Goal: Information Seeking & Learning: Learn about a topic

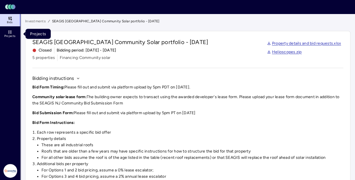
click at [11, 35] on span "Projects" at bounding box center [9, 35] width 11 height 3
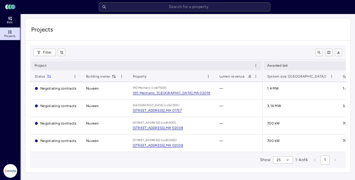
click at [116, 89] on td "Nuveen" at bounding box center [105, 90] width 47 height 17
click at [66, 87] on span "Negotiating contracts" at bounding box center [58, 88] width 36 height 4
click at [218, 88] on td "—" at bounding box center [239, 90] width 48 height 17
click at [14, 24] on link "Bids" at bounding box center [10, 20] width 21 height 13
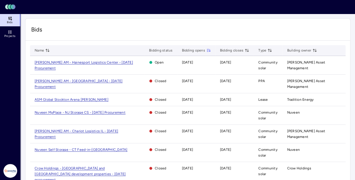
click at [116, 110] on span "Nuveen MyPlace - NJ Storage CS - [DATE] Procurement" at bounding box center [80, 112] width 91 height 4
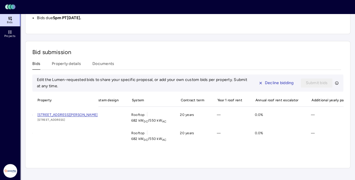
scroll to position [0, 162]
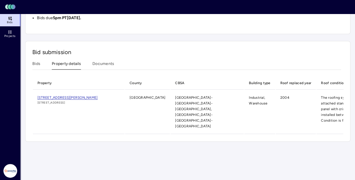
scroll to position [176, 0]
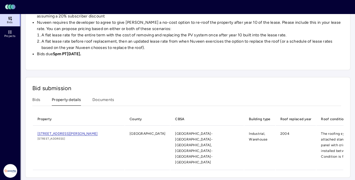
click at [69, 67] on div "Investments Nuveen MyPlace - NJ Storage CS - [DATE] Procurement Nuveen MyPlace …" at bounding box center [187, 10] width 325 height 336
click at [103, 97] on button "Documents" at bounding box center [103, 101] width 22 height 9
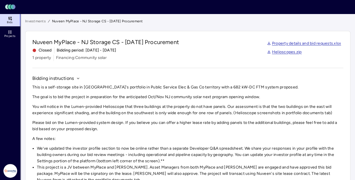
click at [30, 19] on link "Investments" at bounding box center [35, 21] width 21 height 6
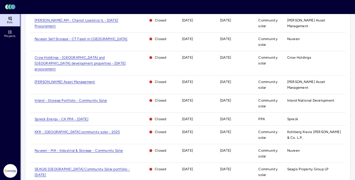
scroll to position [127, 0]
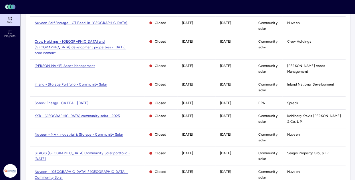
click at [90, 170] on span "Nuveen - [GEOGRAPHIC_DATA] / [GEOGRAPHIC_DATA] - Community Solar" at bounding box center [82, 175] width 94 height 10
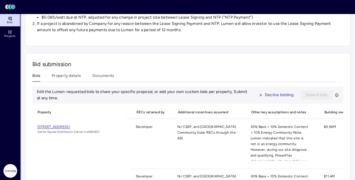
scroll to position [267, 0]
click at [110, 76] on button "Documents" at bounding box center [103, 77] width 22 height 9
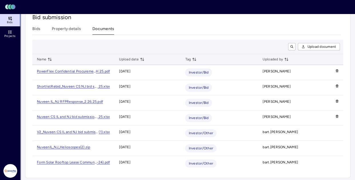
scroll to position [315, 0]
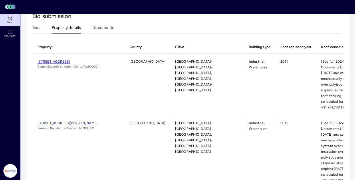
click at [75, 32] on button "Property details" at bounding box center [66, 29] width 29 height 9
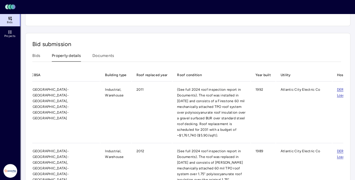
scroll to position [0, 145]
click at [39, 59] on button "Bids" at bounding box center [36, 57] width 8 height 9
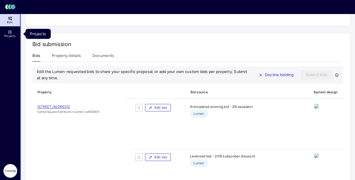
click at [9, 31] on icon at bounding box center [8, 31] width 1 height 1
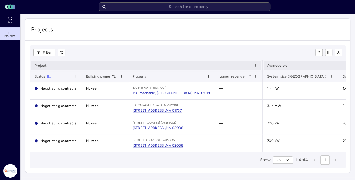
click at [15, 21] on link "Bids" at bounding box center [10, 20] width 21 height 13
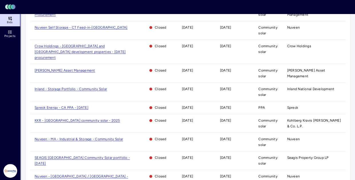
scroll to position [123, 0]
click at [81, 118] on span "KKR - [GEOGRAPHIC_DATA] community solar - 2025" at bounding box center [78, 120] width 86 height 4
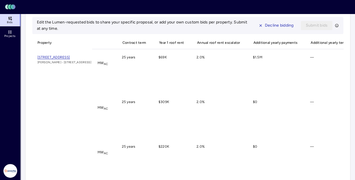
scroll to position [0, 177]
